Goal: Task Accomplishment & Management: Use online tool/utility

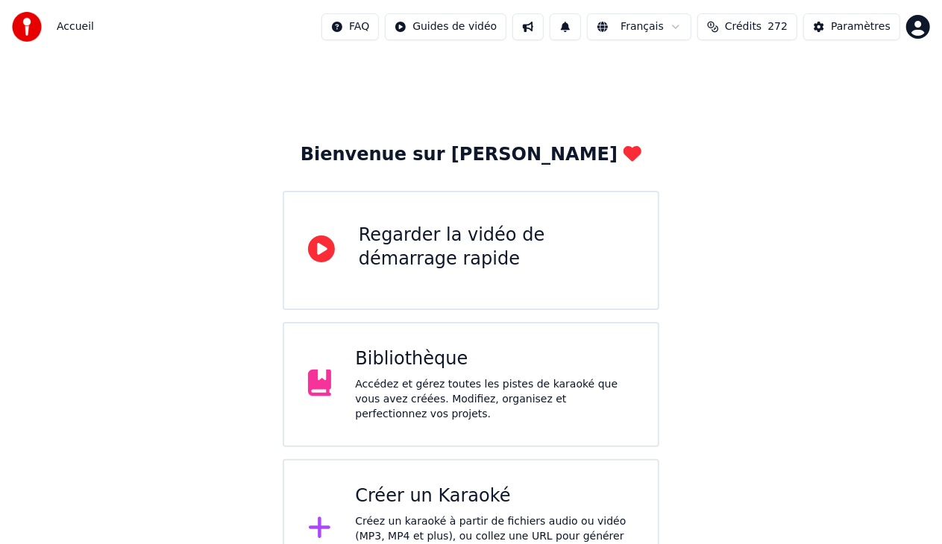
click at [415, 400] on div "Accédez et gérez toutes les pistes de karaoké que vous avez créées. Modifiez, o…" at bounding box center [494, 399] width 279 height 45
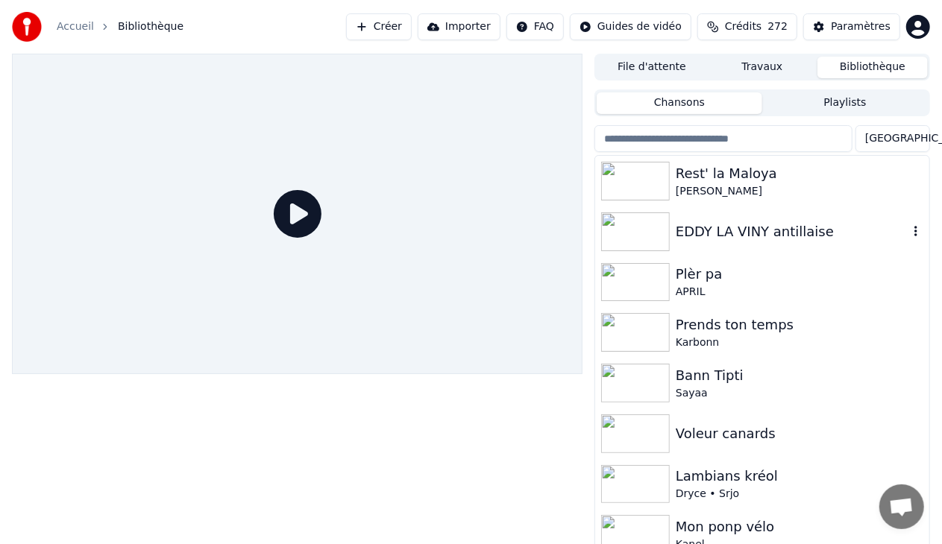
click at [656, 230] on img at bounding box center [635, 232] width 69 height 39
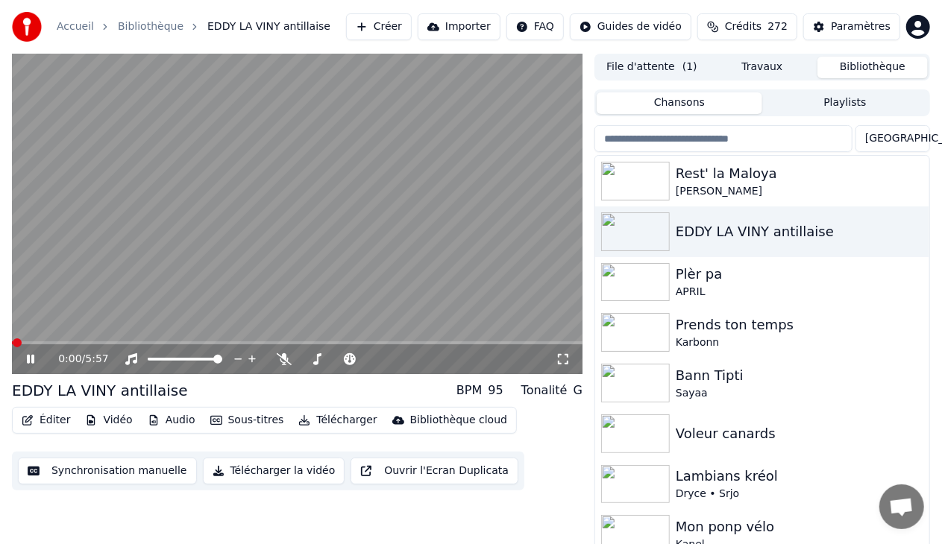
click at [41, 421] on button "Éditer" at bounding box center [46, 420] width 60 height 21
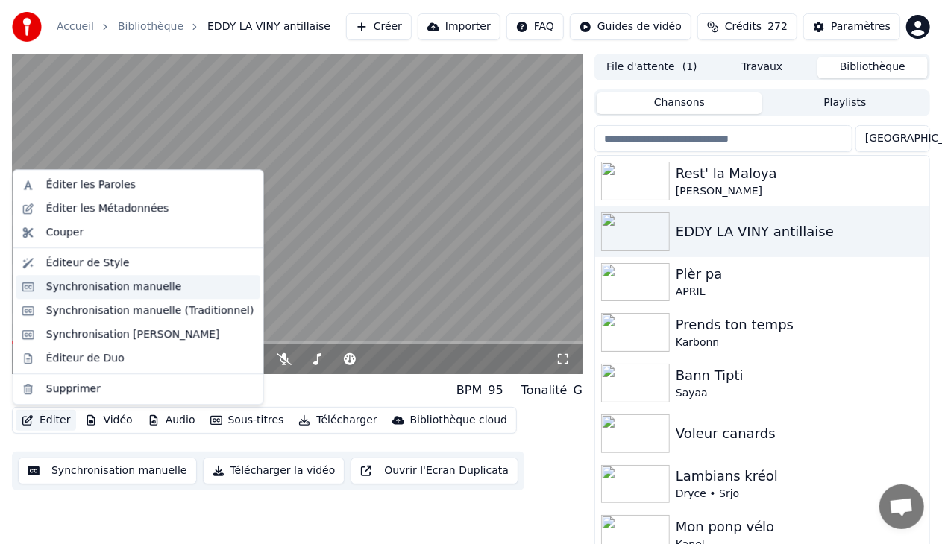
click at [113, 280] on div "Synchronisation manuelle" at bounding box center [114, 287] width 136 height 15
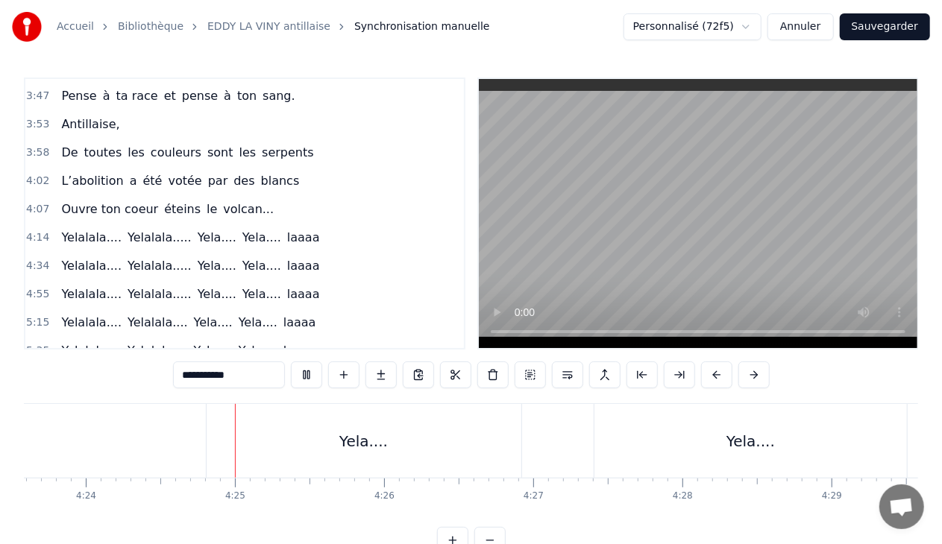
scroll to position [0, 39372]
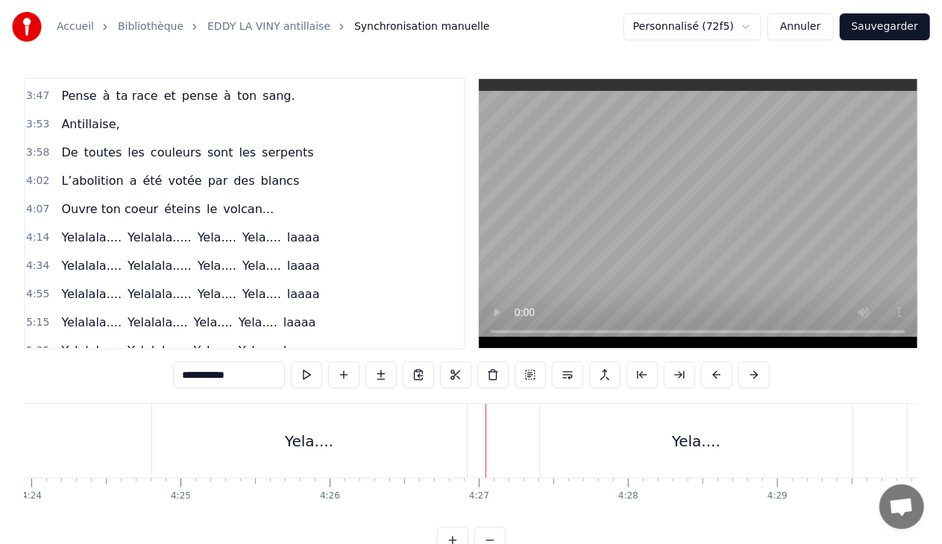
click at [274, 337] on div "5:35 Yelalala.... [GEOGRAPHIC_DATA].... Yela.... Yela.... laaaa" at bounding box center [244, 351] width 439 height 28
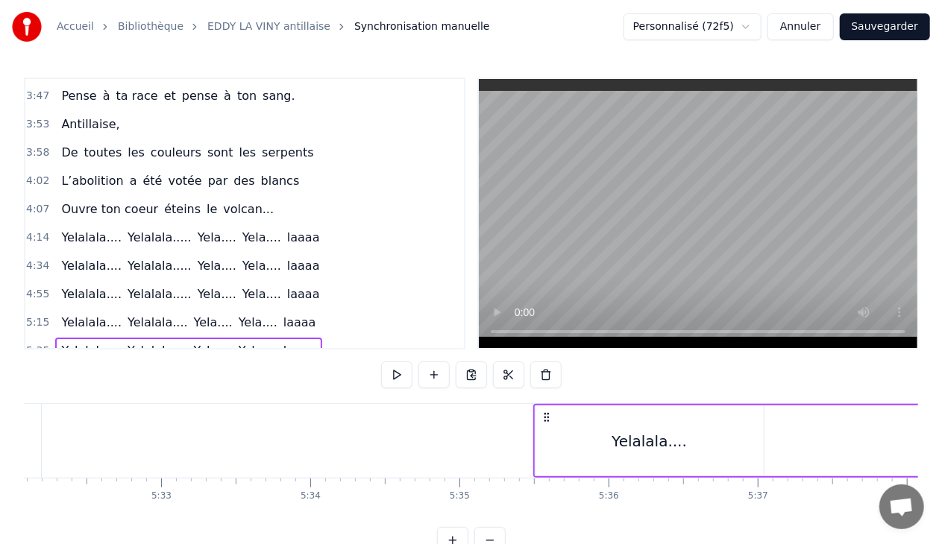
scroll to position [0, 49968]
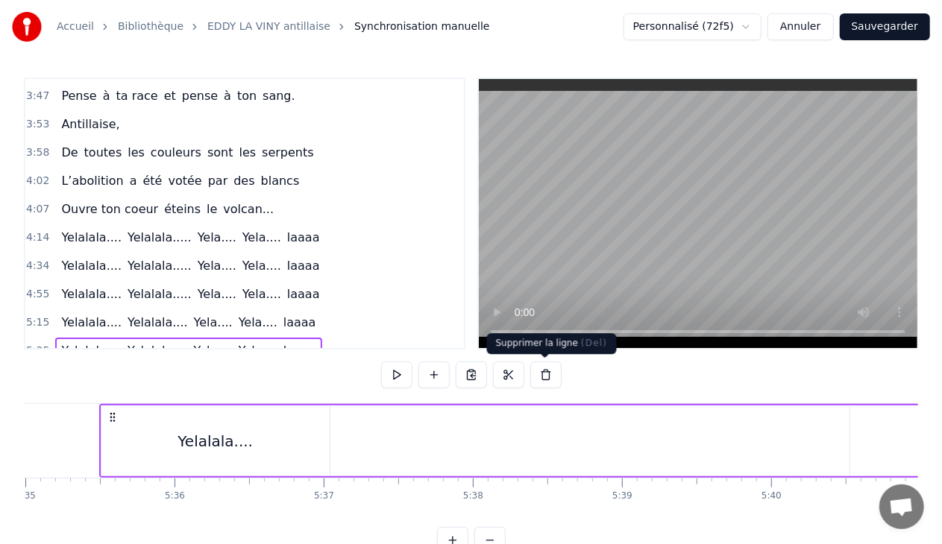
click at [538, 371] on button at bounding box center [545, 375] width 31 height 27
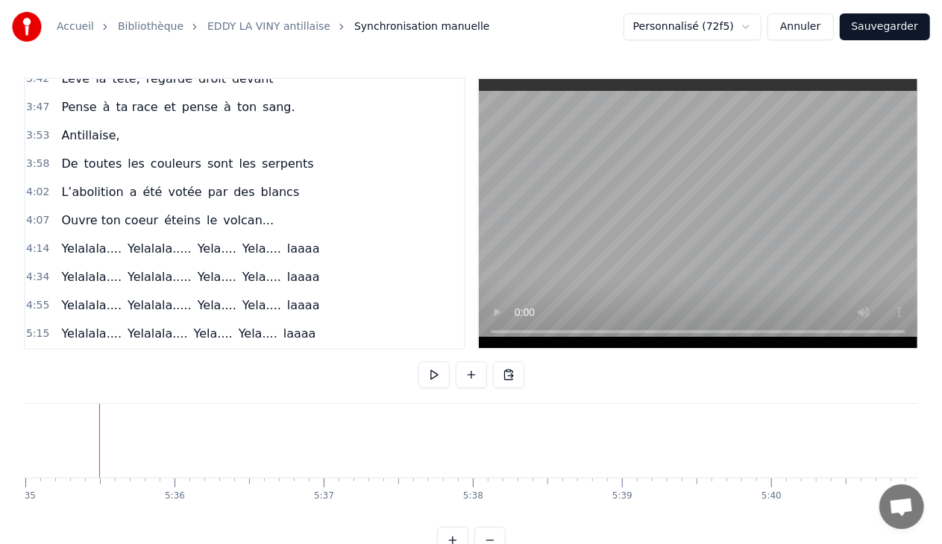
scroll to position [621, 0]
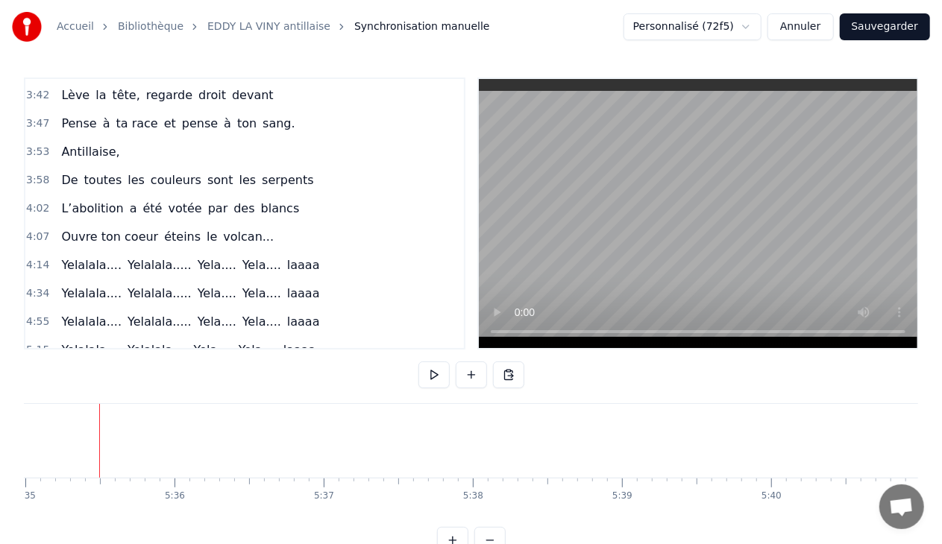
click at [272, 337] on div "Yelalala.... [GEOGRAPHIC_DATA].... Yela.... Yela.... laaaa" at bounding box center [188, 350] width 266 height 27
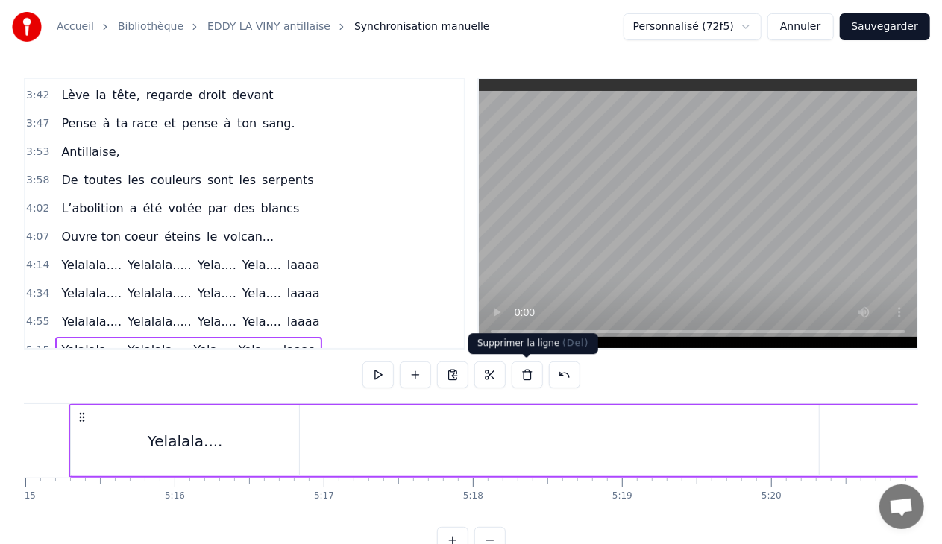
scroll to position [0, 46955]
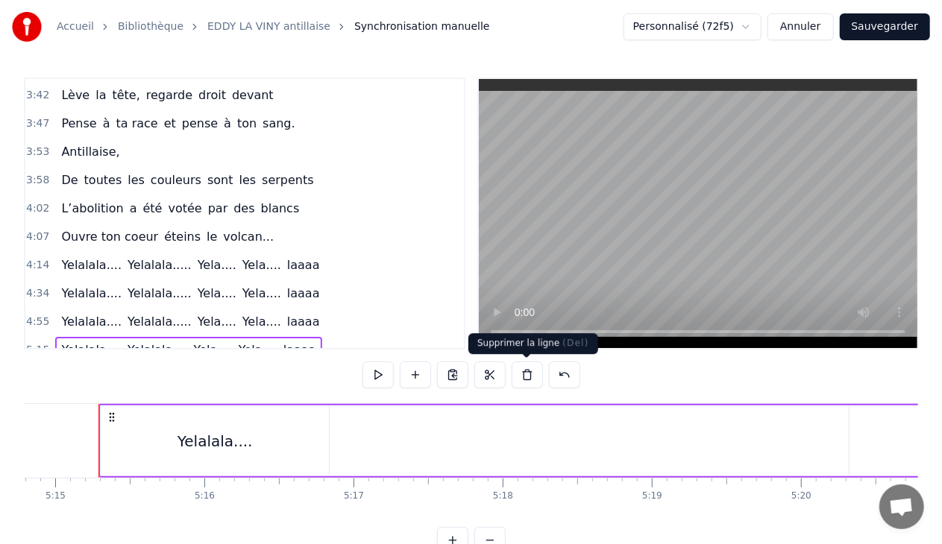
click at [534, 373] on button at bounding box center [527, 375] width 31 height 27
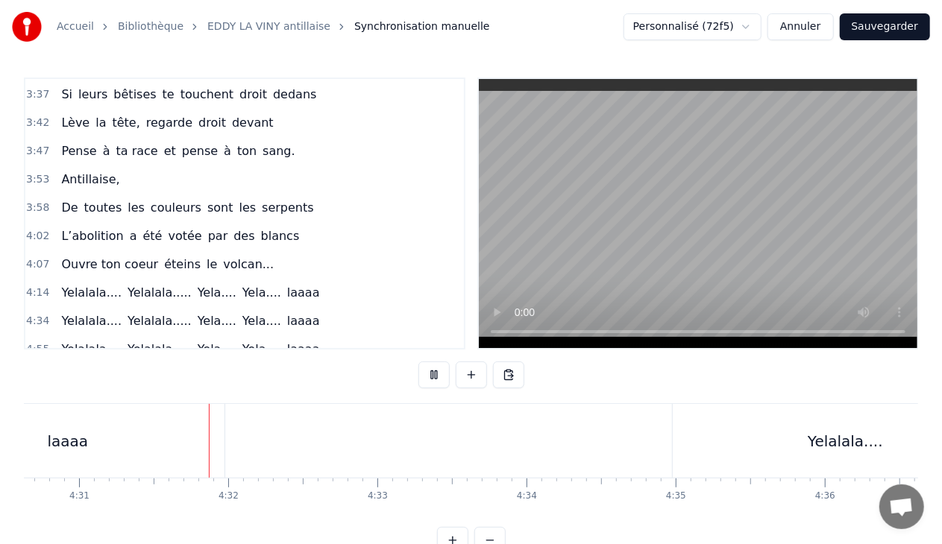
scroll to position [0, 40393]
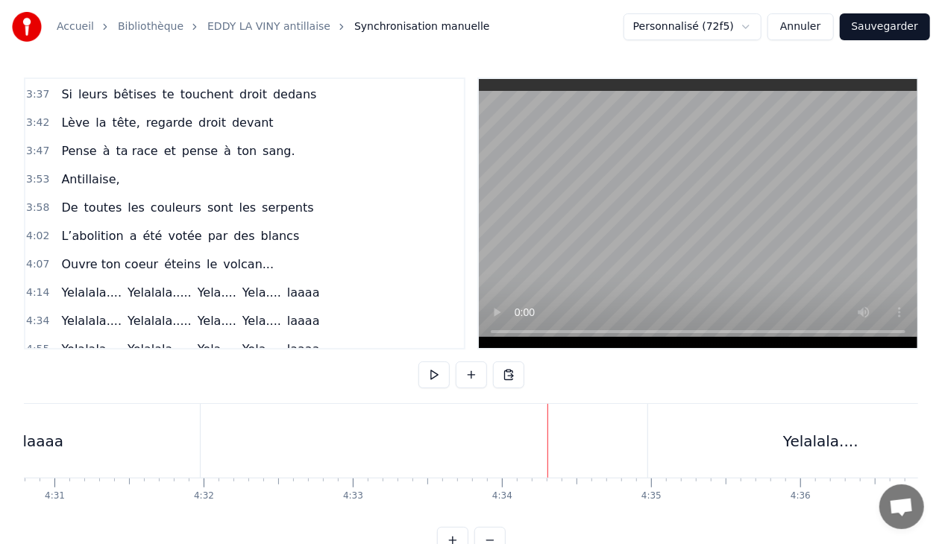
click at [275, 336] on div "Yelalala.... [GEOGRAPHIC_DATA]..... Yela.... Yela.... laaaa" at bounding box center [190, 349] width 270 height 27
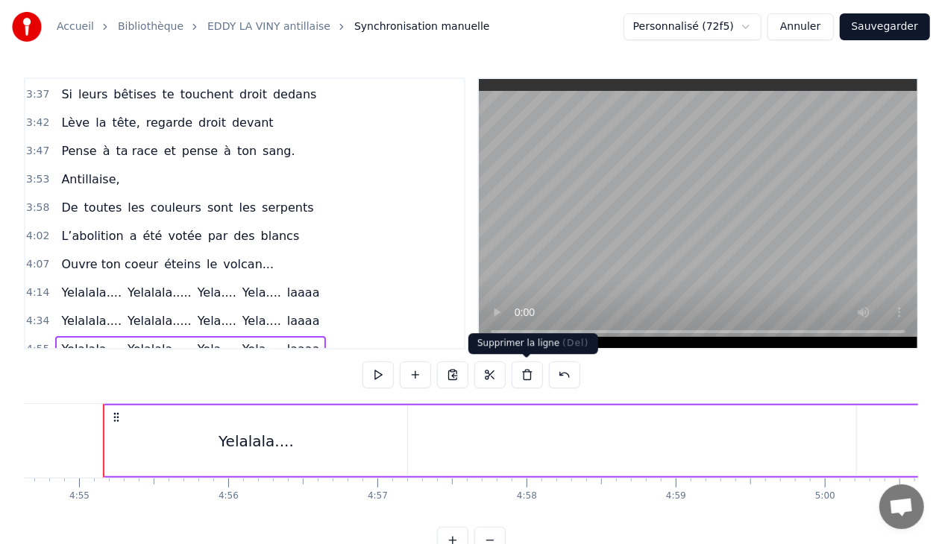
scroll to position [0, 43953]
click at [530, 375] on button at bounding box center [527, 375] width 31 height 27
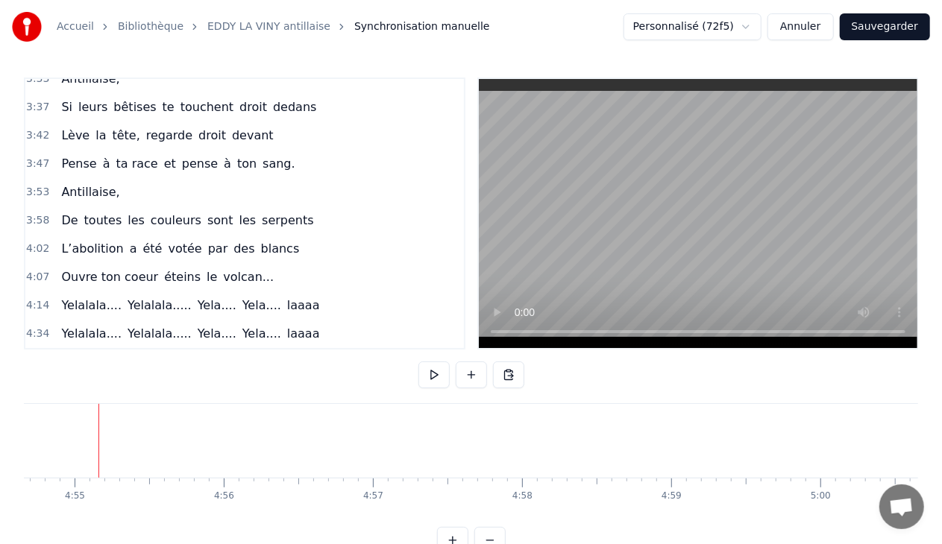
scroll to position [565, 0]
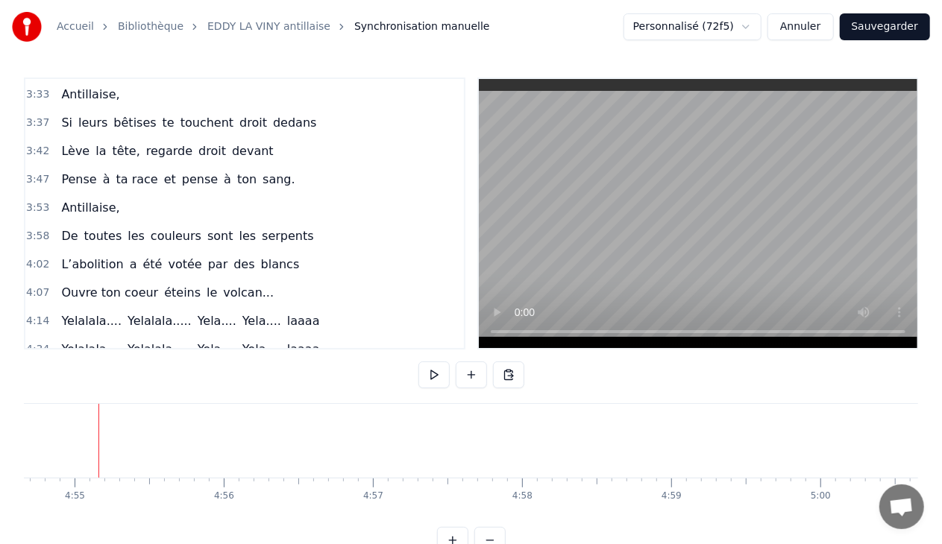
click at [279, 338] on div "4:34 Yelalala.... [GEOGRAPHIC_DATA]..... Yela.... Yela.... laaaa" at bounding box center [244, 350] width 439 height 28
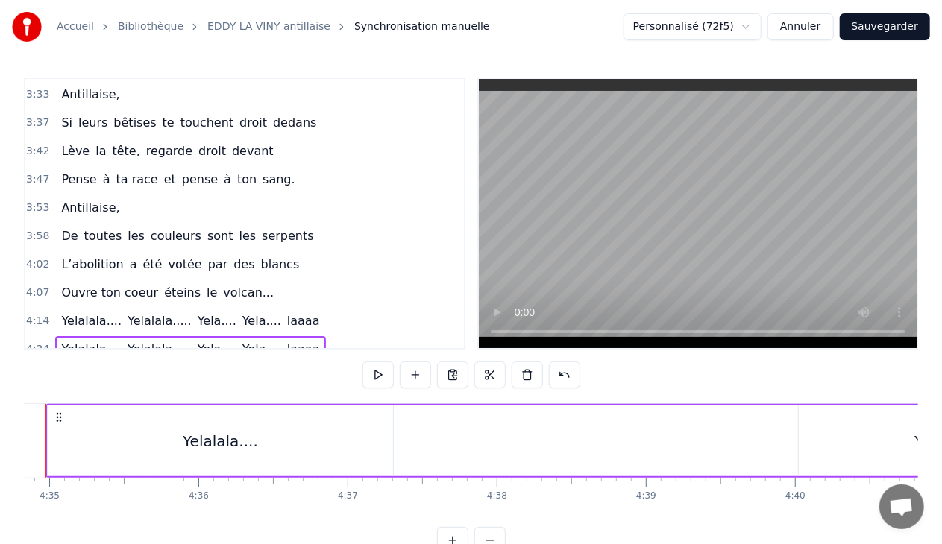
scroll to position [0, 40941]
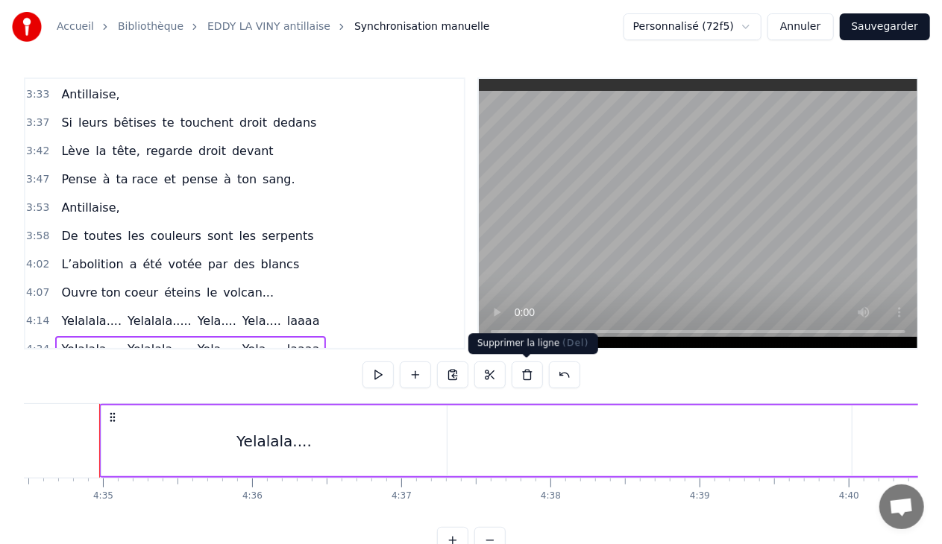
click at [523, 374] on button at bounding box center [527, 375] width 31 height 27
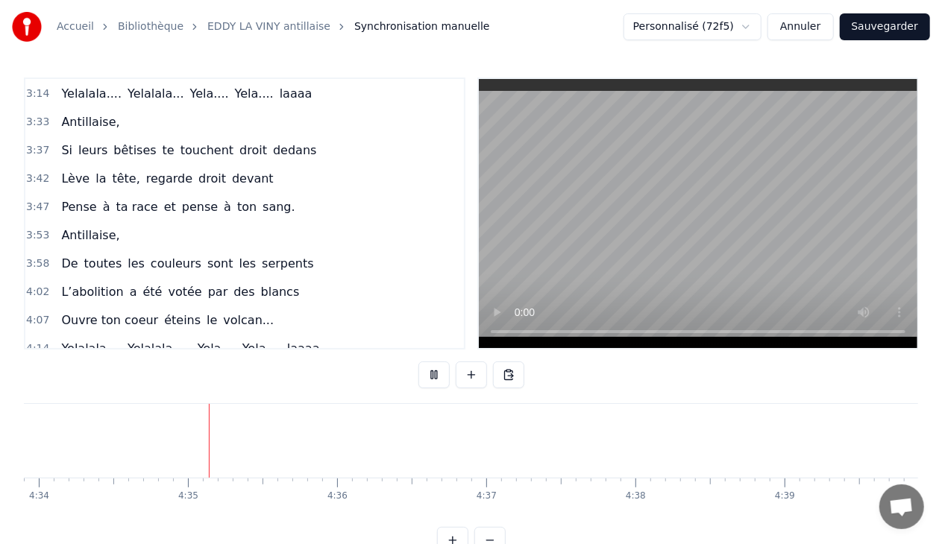
scroll to position [0, 40871]
click at [886, 25] on button "Sauvegarder" at bounding box center [885, 26] width 90 height 27
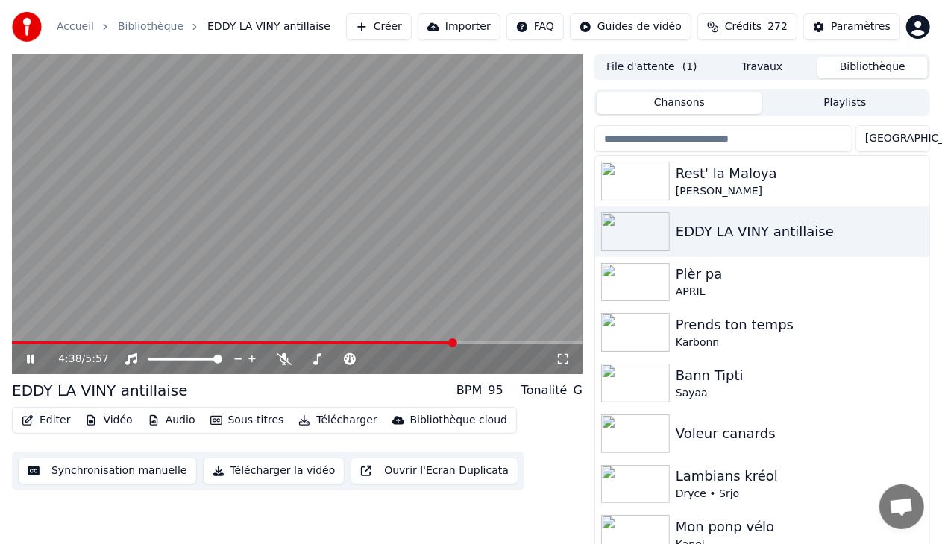
click at [455, 343] on span at bounding box center [297, 343] width 571 height 3
click at [439, 345] on span at bounding box center [225, 343] width 427 height 3
click at [422, 342] on span at bounding box center [217, 343] width 410 height 3
click at [301, 364] on span at bounding box center [305, 359] width 9 height 9
click at [30, 354] on icon at bounding box center [41, 360] width 34 height 12
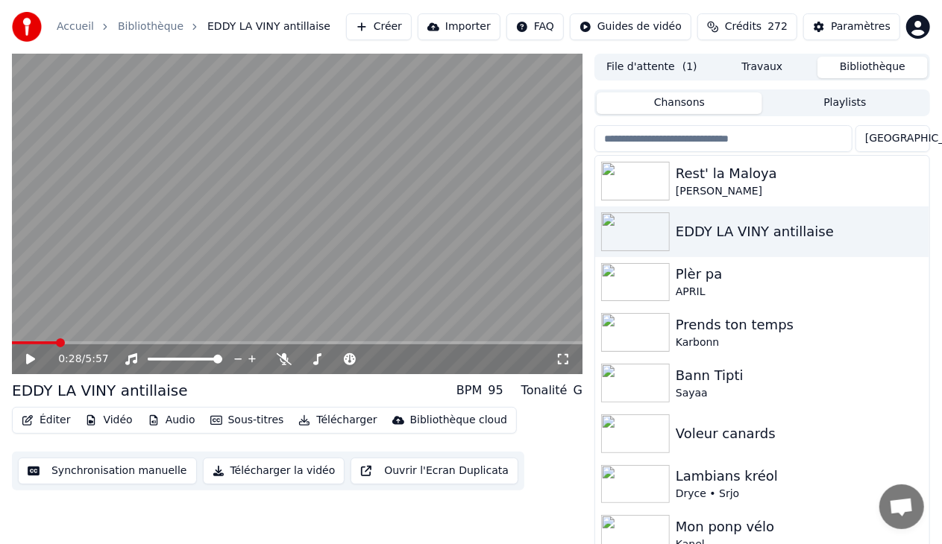
click at [57, 342] on span at bounding box center [34, 343] width 45 height 3
click at [27, 359] on icon at bounding box center [30, 359] width 9 height 10
click at [116, 343] on span at bounding box center [297, 343] width 571 height 3
click at [136, 342] on span at bounding box center [297, 343] width 571 height 3
click at [28, 359] on icon at bounding box center [30, 359] width 7 height 9
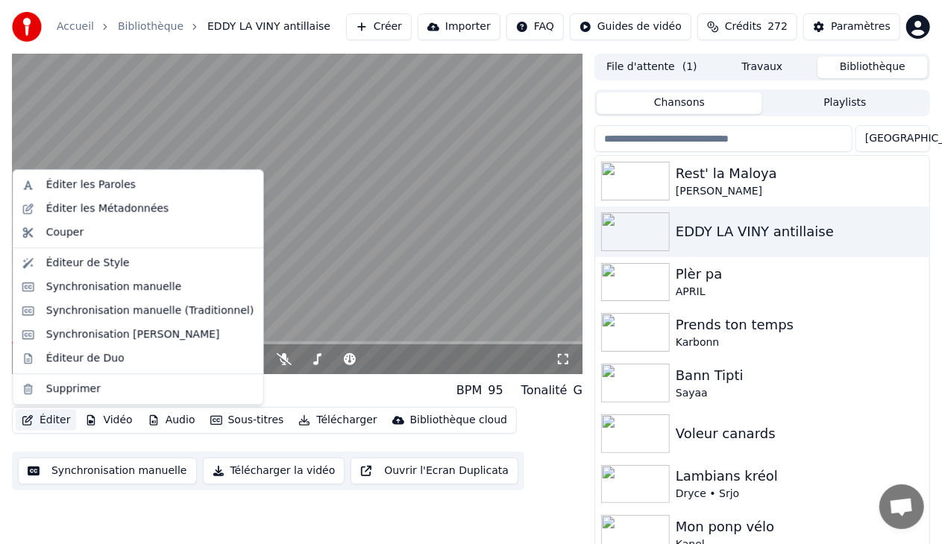
click at [51, 424] on button "Éditer" at bounding box center [46, 420] width 60 height 21
click at [106, 351] on div "Éditeur de Duo" at bounding box center [85, 358] width 78 height 15
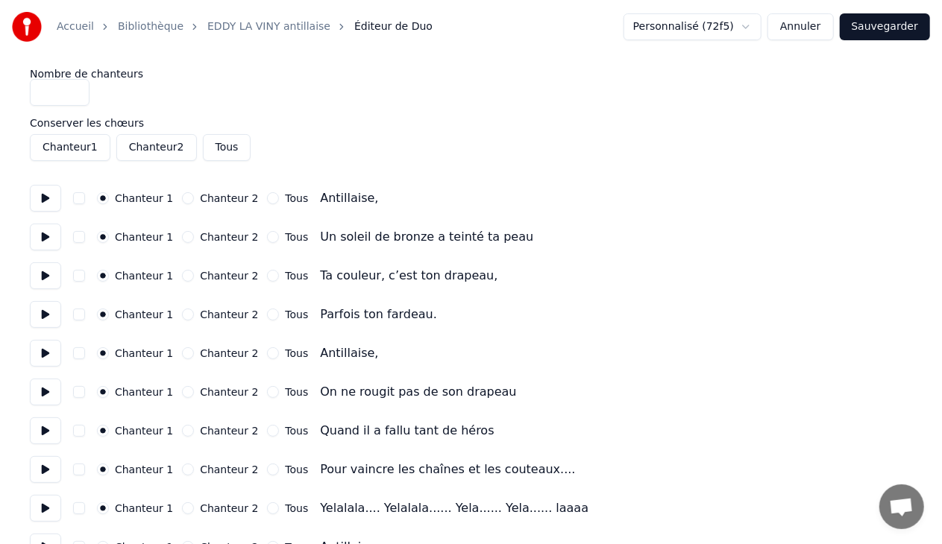
click at [887, 29] on button "Sauvegarder" at bounding box center [885, 26] width 90 height 27
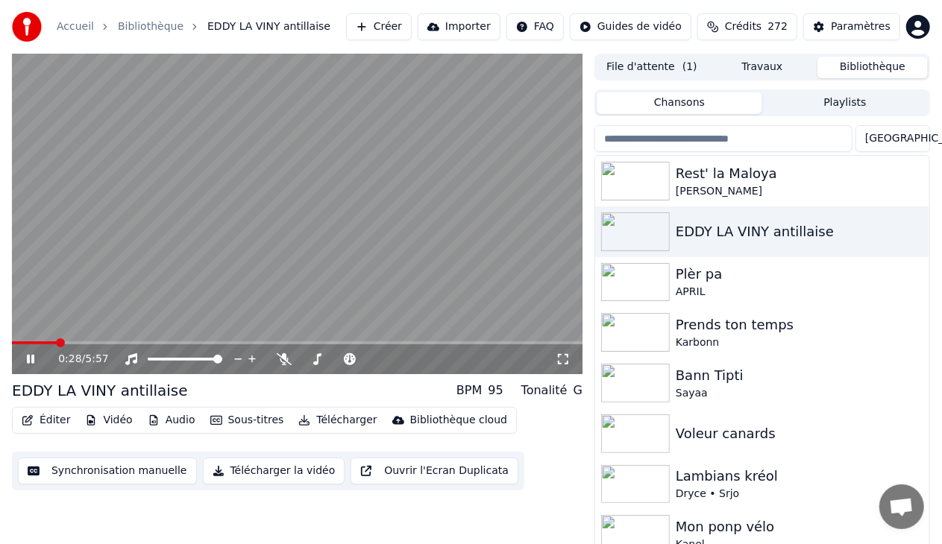
click at [57, 343] on span at bounding box center [297, 343] width 571 height 3
click at [84, 342] on span at bounding box center [297, 343] width 571 height 3
click at [107, 342] on span at bounding box center [297, 343] width 571 height 3
click at [199, 343] on span at bounding box center [297, 343] width 571 height 3
click at [229, 342] on span at bounding box center [297, 343] width 571 height 3
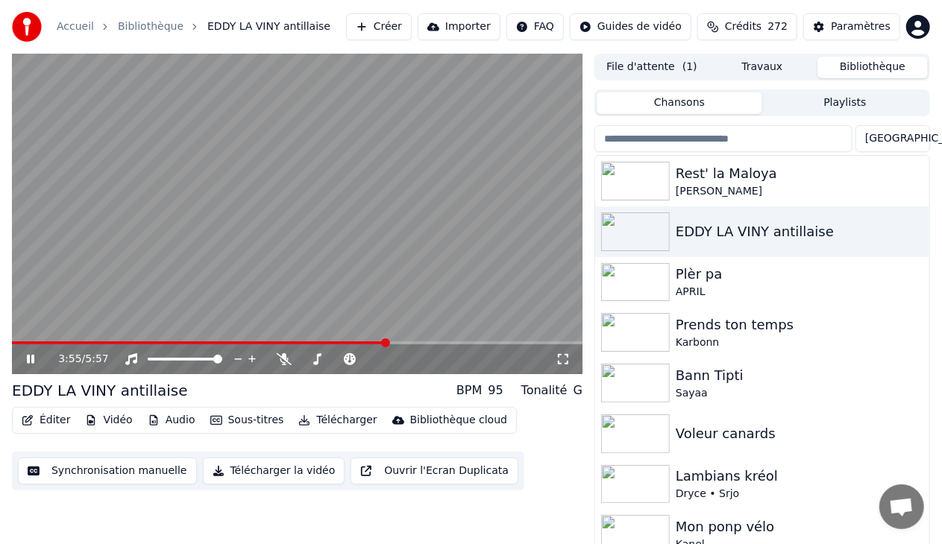
click at [386, 342] on span at bounding box center [297, 343] width 571 height 3
click at [410, 342] on span at bounding box center [297, 343] width 571 height 3
click at [436, 343] on span at bounding box center [297, 343] width 571 height 3
click at [28, 358] on icon at bounding box center [30, 359] width 7 height 9
click at [256, 474] on button "Télécharger la vidéo" at bounding box center [274, 471] width 142 height 27
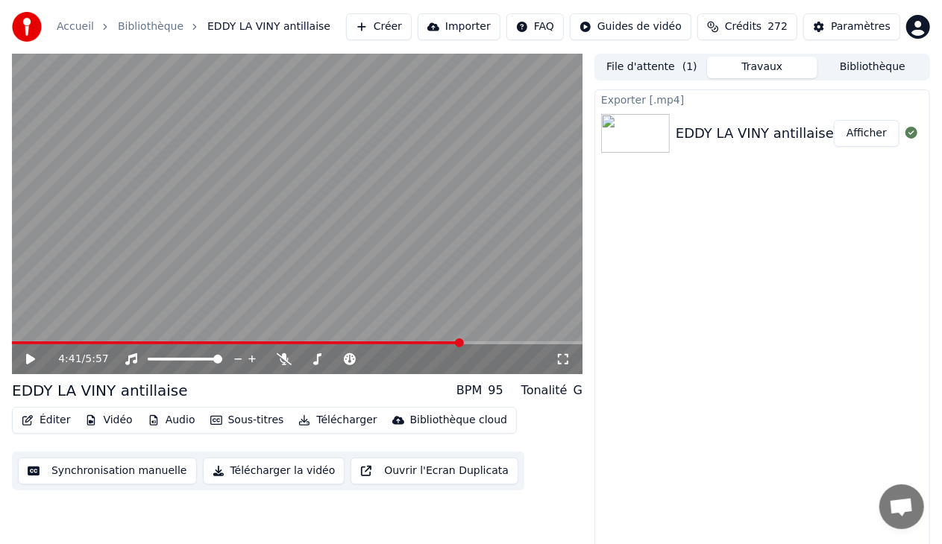
click at [864, 134] on button "Afficher" at bounding box center [867, 133] width 66 height 27
